Goal: Information Seeking & Learning: Learn about a topic

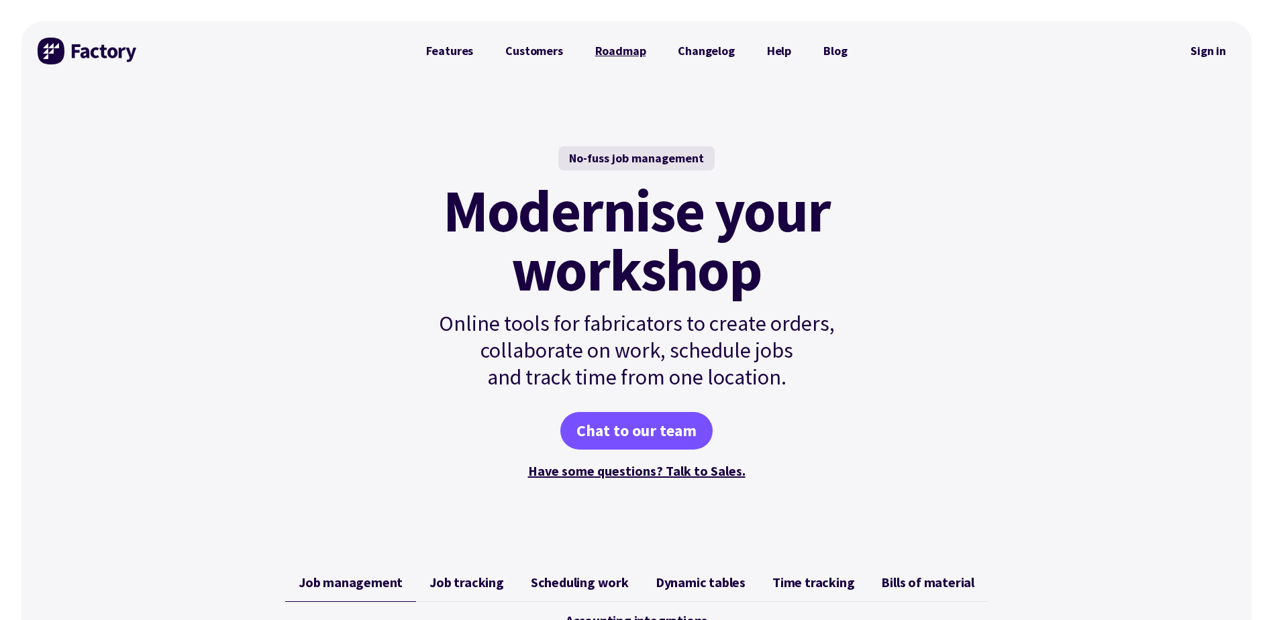
click at [610, 50] on link "Roadmap" at bounding box center [620, 51] width 83 height 27
click at [453, 48] on link "Features" at bounding box center [450, 51] width 80 height 27
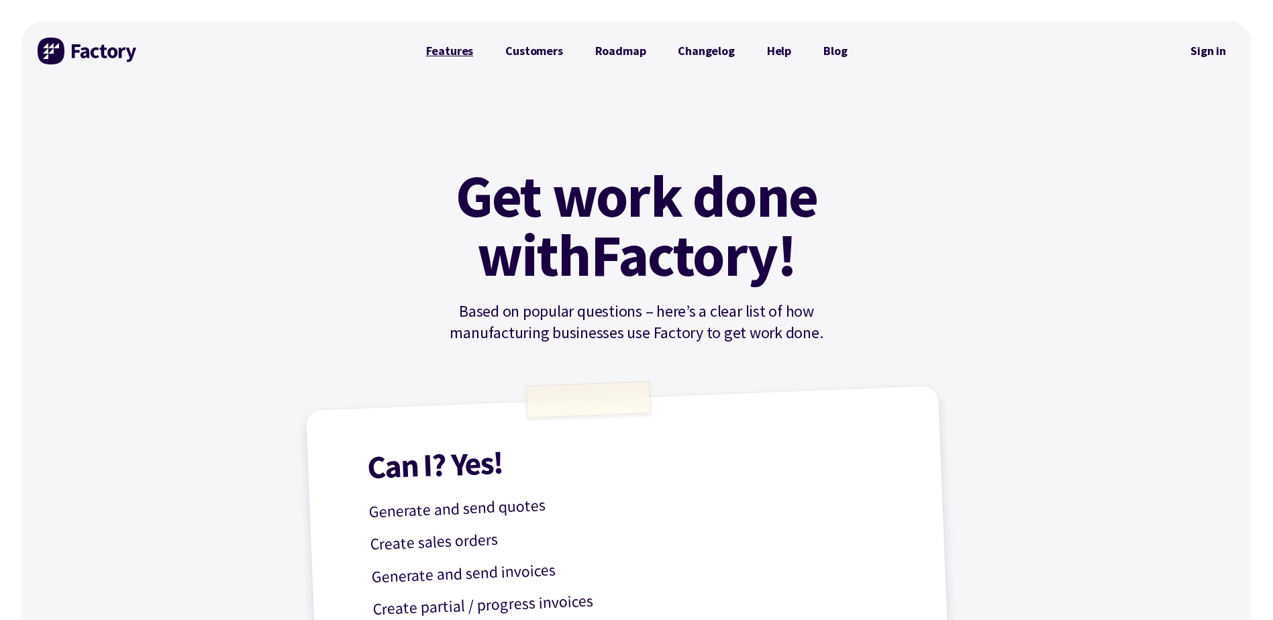
click at [461, 50] on link "Features" at bounding box center [450, 51] width 80 height 27
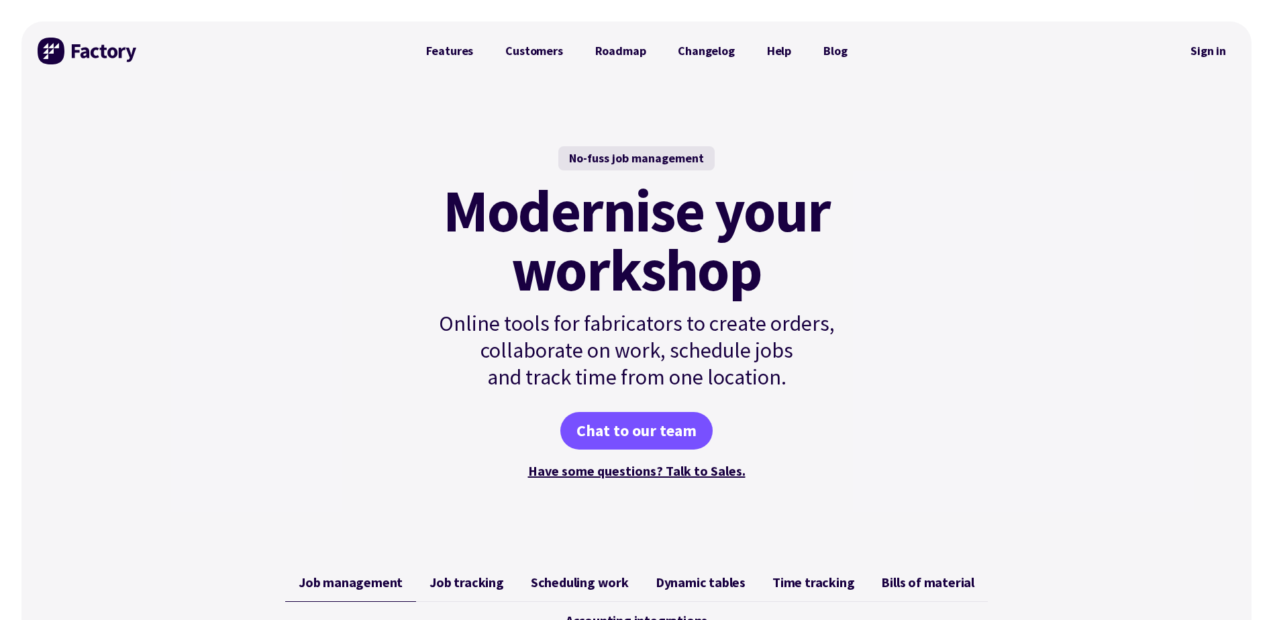
scroll to position [201, 0]
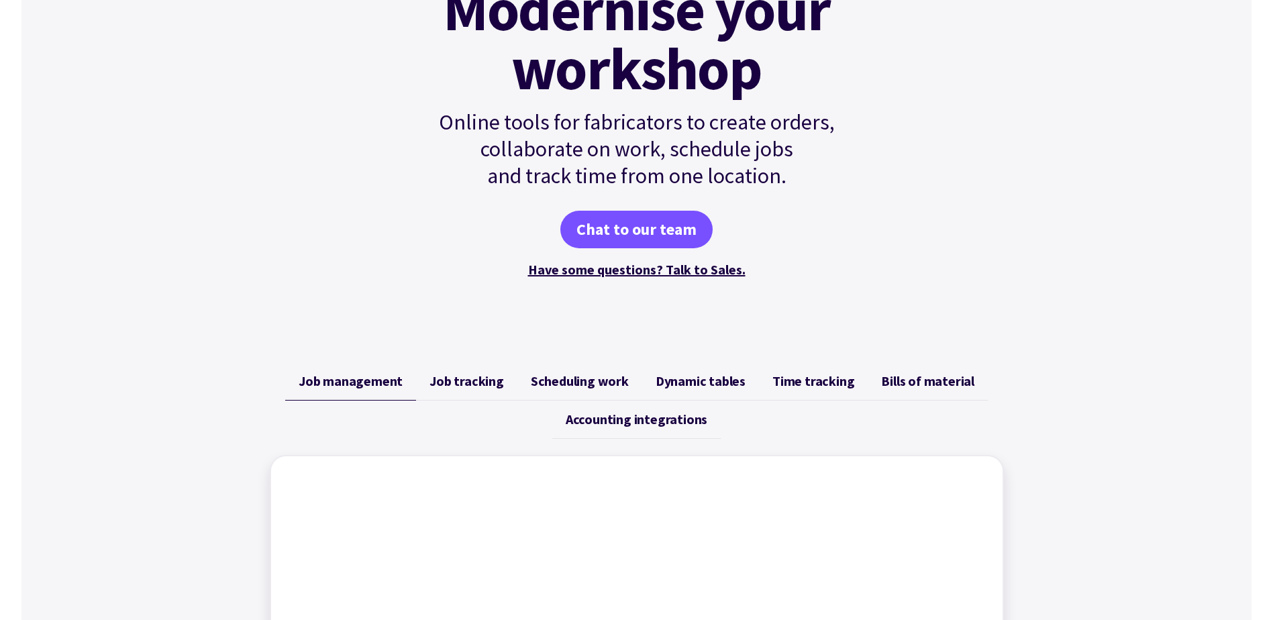
click at [478, 384] on span "Job tracking" at bounding box center [467, 381] width 75 height 16
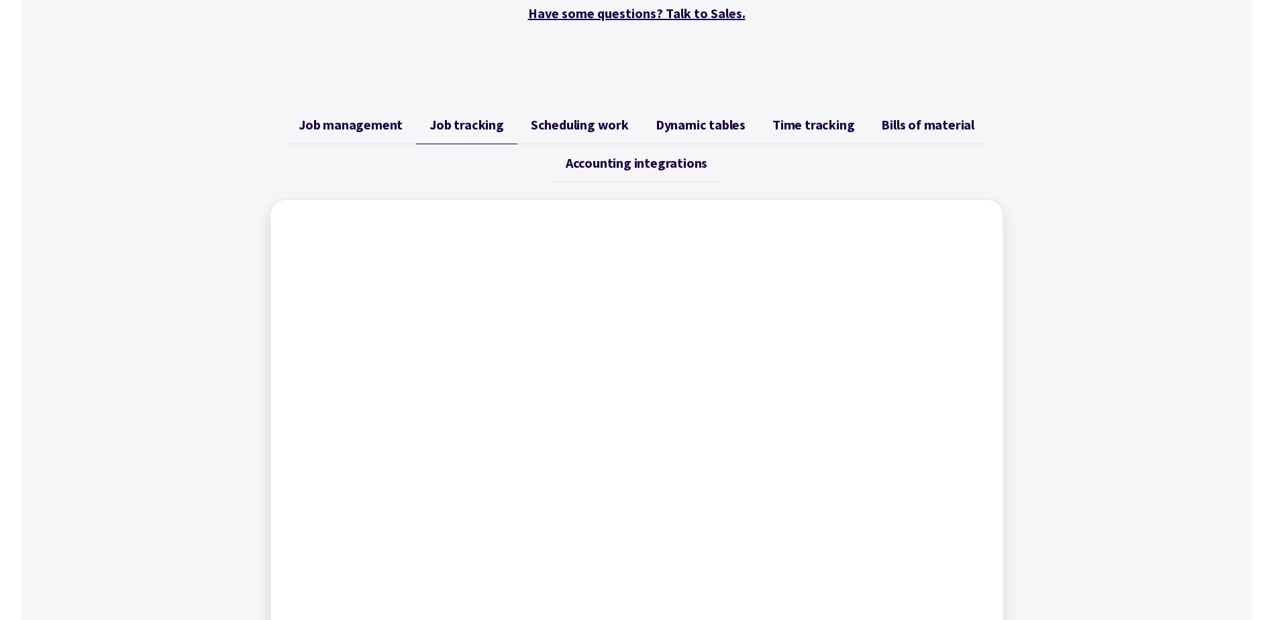
scroll to position [470, 0]
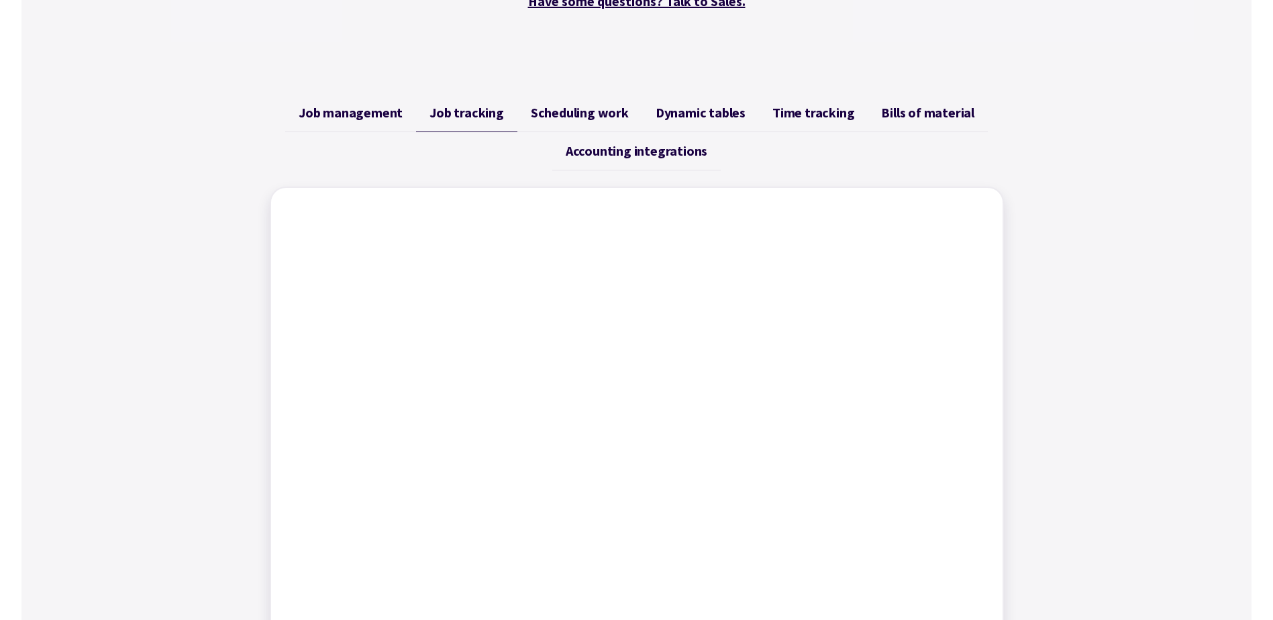
click at [566, 112] on span "Scheduling work" at bounding box center [580, 113] width 98 height 16
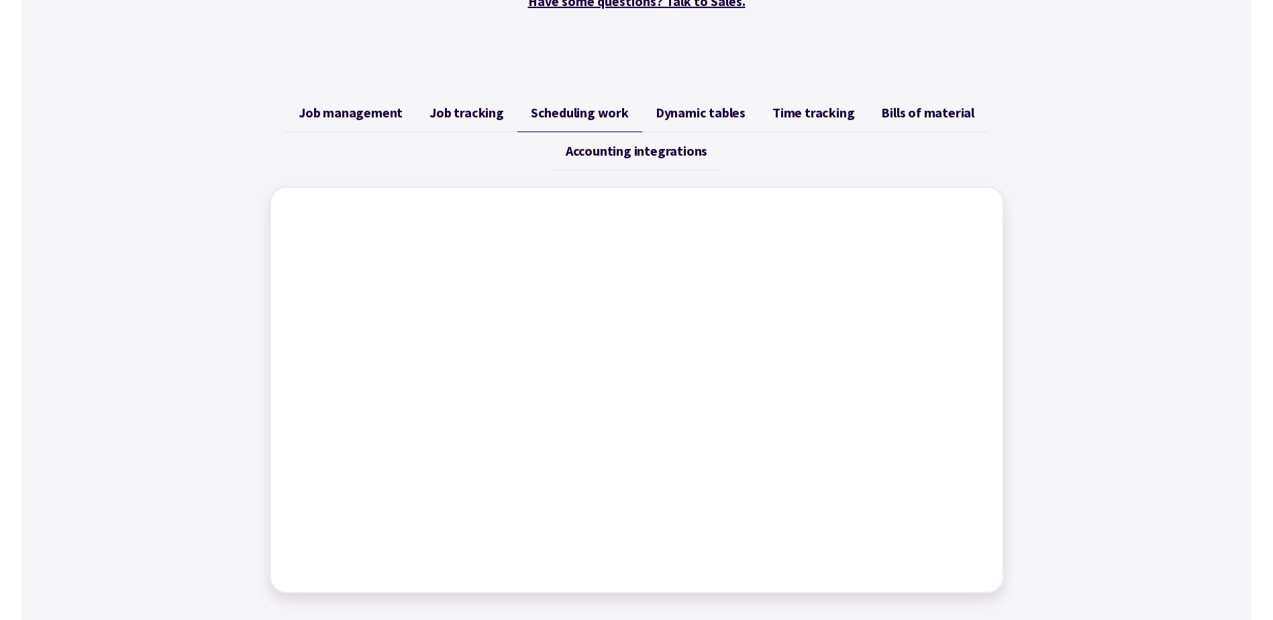
click at [672, 109] on span "Dynamic tables" at bounding box center [701, 113] width 90 height 16
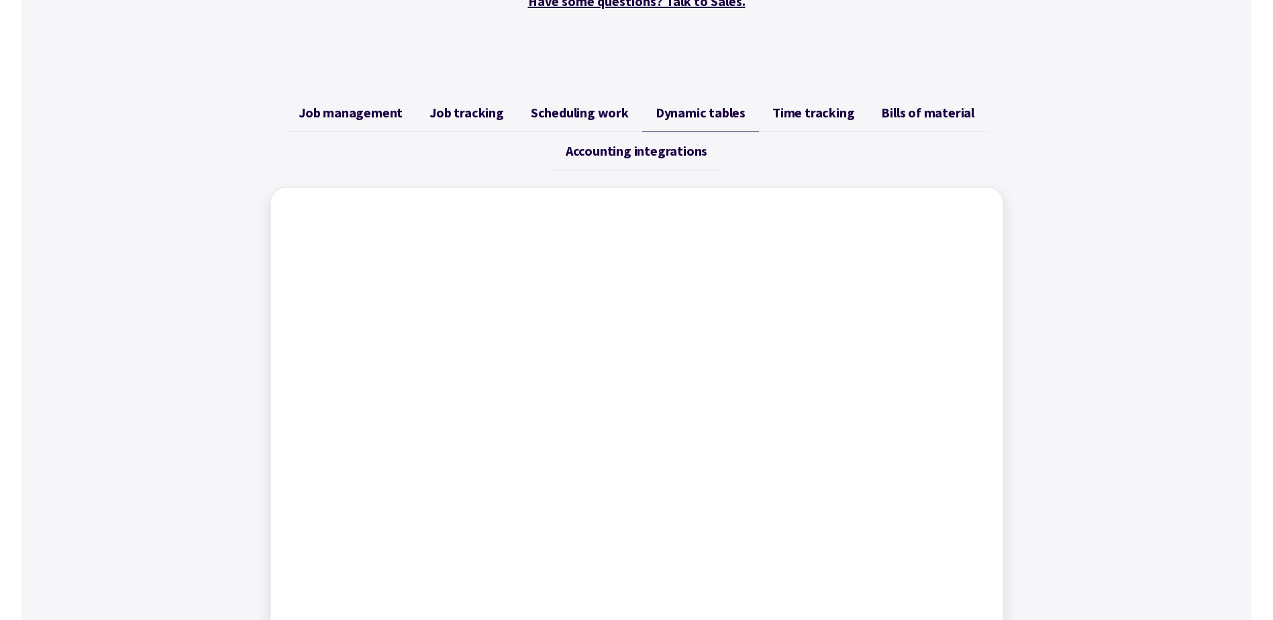
click at [786, 107] on span "Time tracking" at bounding box center [814, 113] width 82 height 16
click at [900, 109] on span "Bills of material" at bounding box center [927, 113] width 93 height 16
click at [802, 119] on span "Time tracking" at bounding box center [814, 113] width 82 height 16
click at [907, 113] on span "Bills of material" at bounding box center [927, 113] width 93 height 16
click at [662, 144] on span "Accounting integrations" at bounding box center [637, 151] width 142 height 16
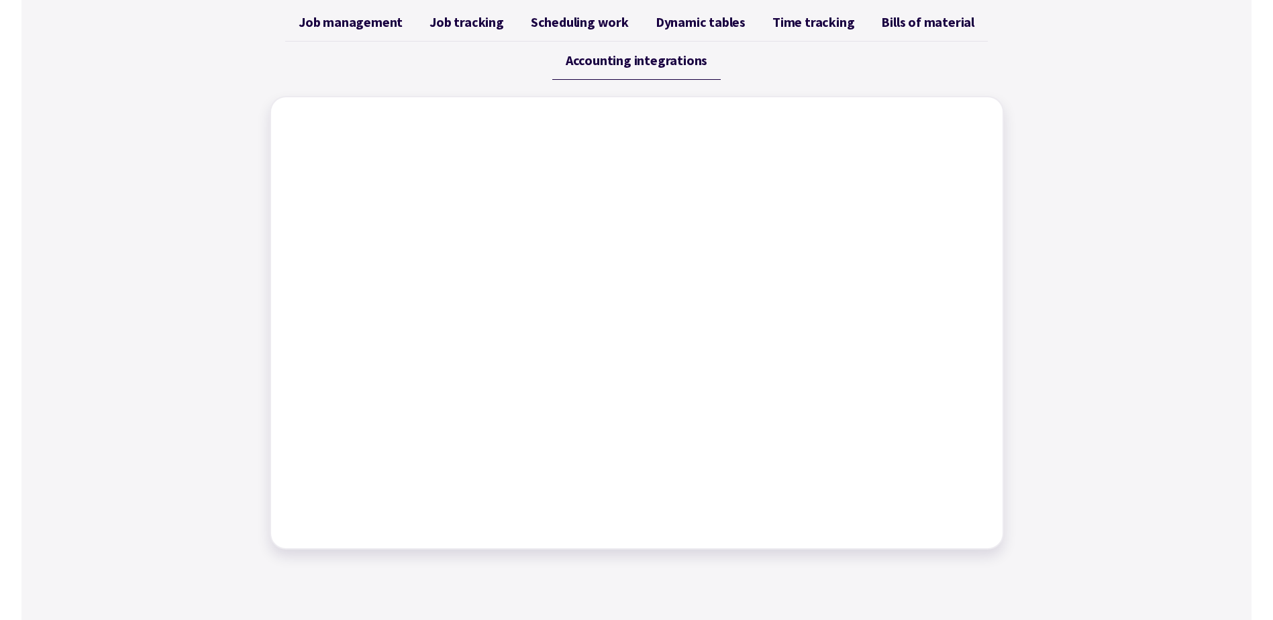
scroll to position [537, 0]
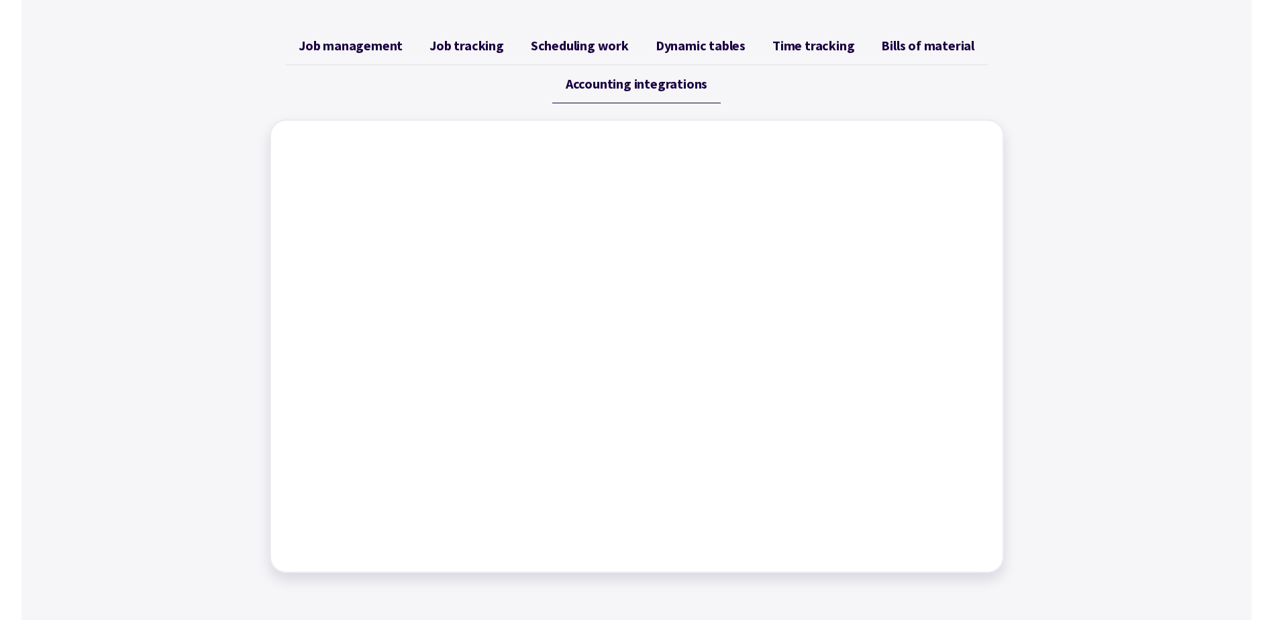
click at [350, 48] on span "Job management" at bounding box center [351, 46] width 104 height 16
